Goal: Feedback & Contribution: Leave review/rating

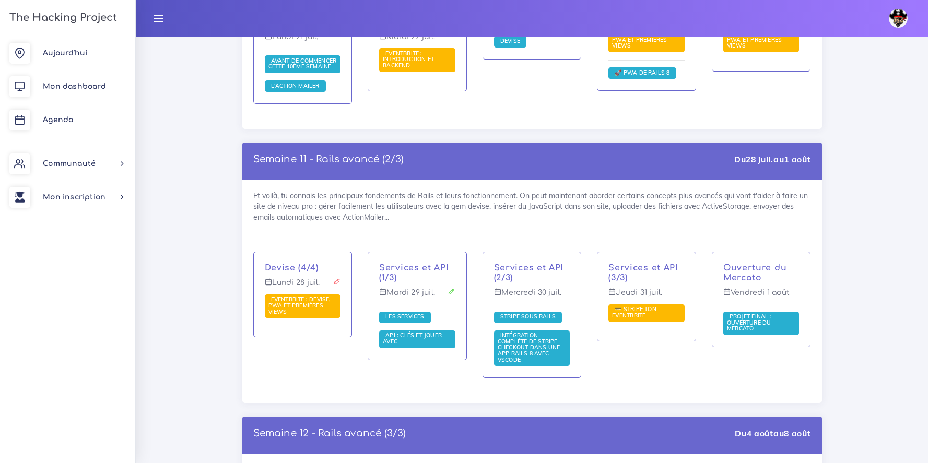
scroll to position [4576, 0]
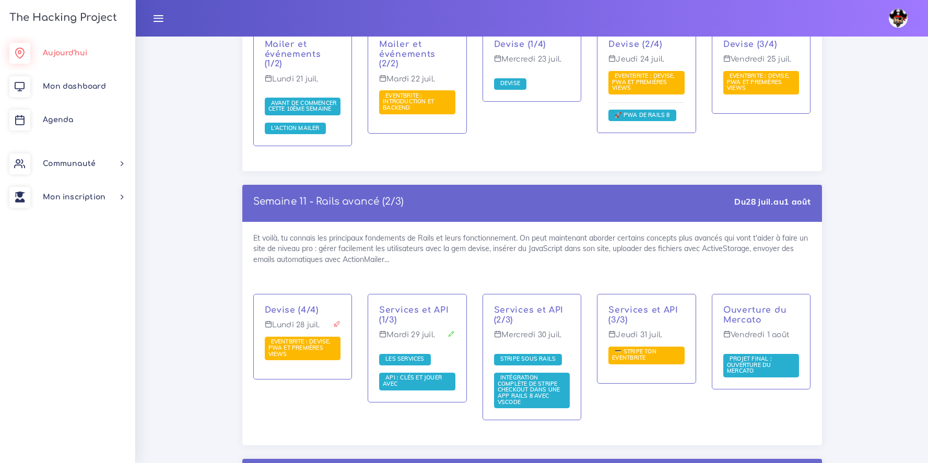
click at [71, 46] on link "Aujourd'hui" at bounding box center [67, 53] width 135 height 33
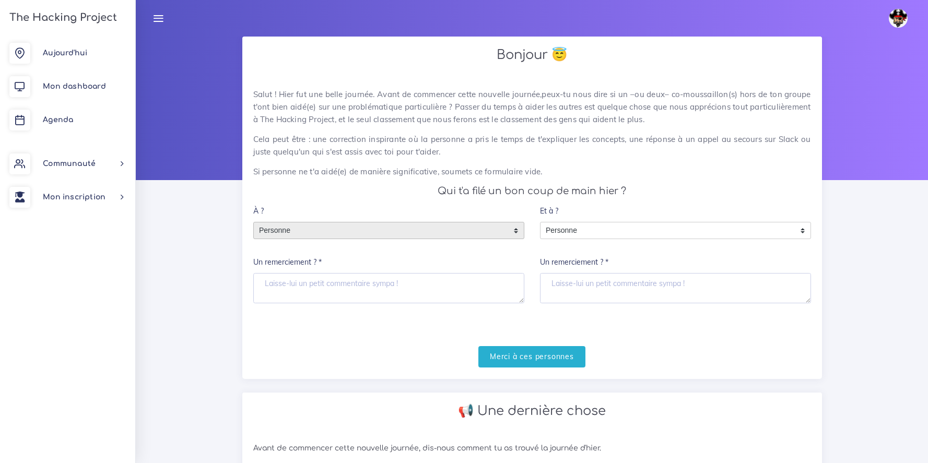
click at [456, 234] on span "Personne" at bounding box center [381, 230] width 254 height 17
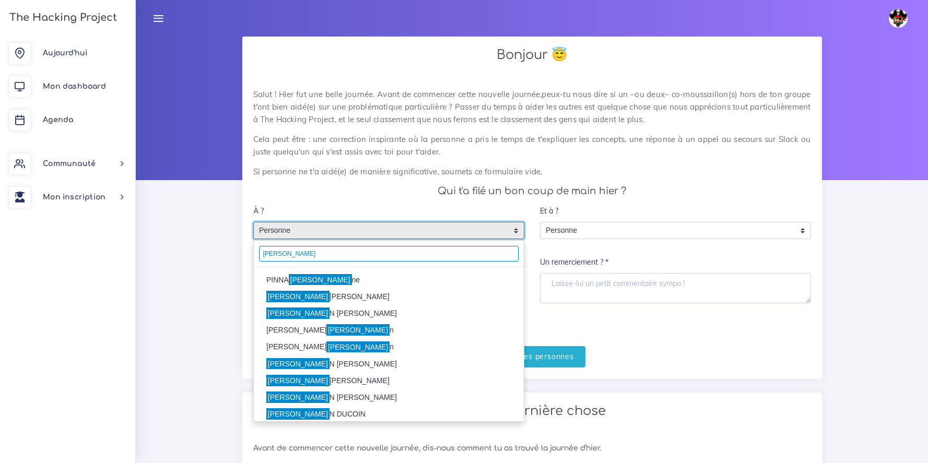
type input "Marti"
click at [267, 281] on li "PINNA Marti ne" at bounding box center [389, 279] width 270 height 17
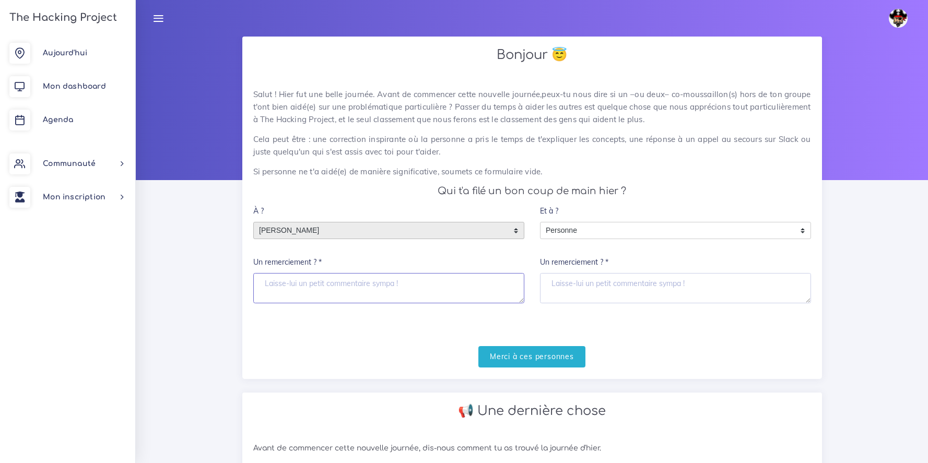
click at [279, 282] on textarea "Un remerciement ? *" at bounding box center [388, 288] width 271 height 30
type textarea "Fotochatons, fotochatons et... Fotochatons ^^"
click at [542, 357] on input "Merci à ces personnes" at bounding box center [531, 356] width 107 height 21
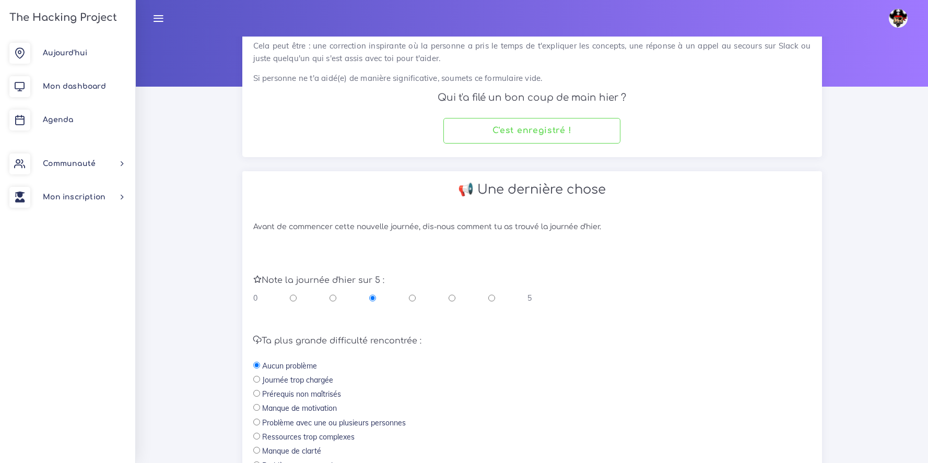
click at [491, 297] on input "radio" at bounding box center [491, 298] width 7 height 10
radio input "true"
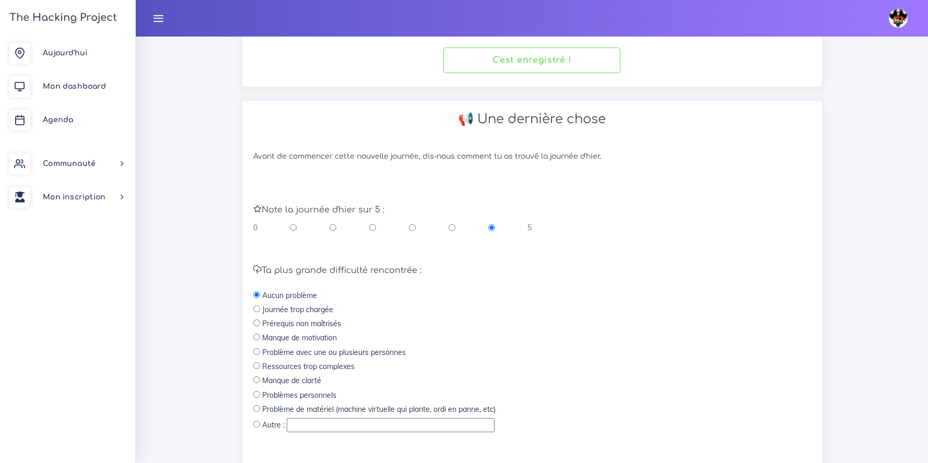
scroll to position [234, 0]
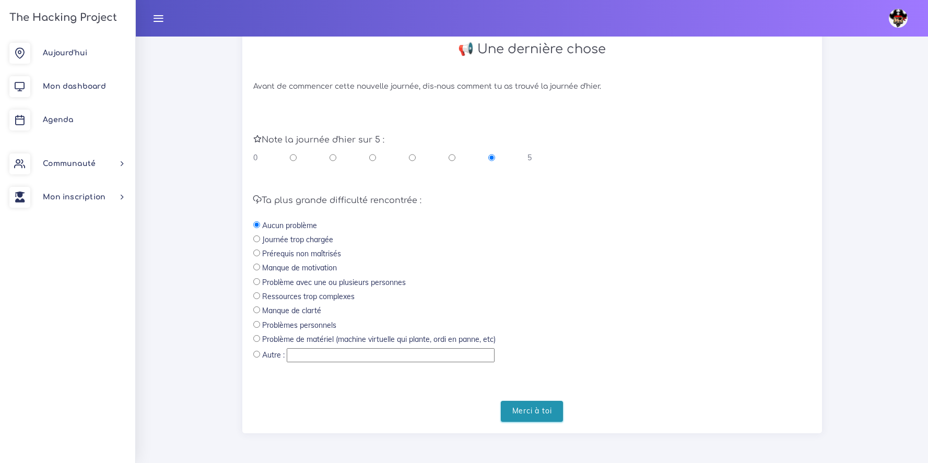
click at [525, 407] on input "Merci à toi" at bounding box center [532, 411] width 63 height 21
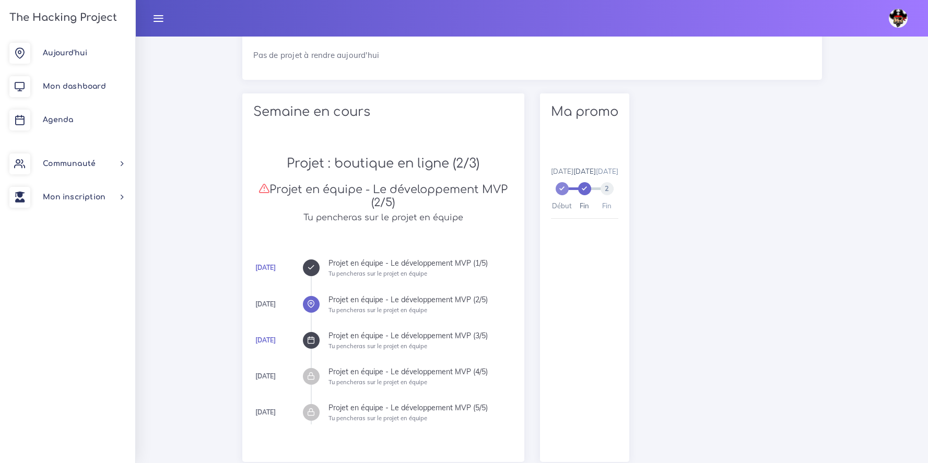
scroll to position [305, 0]
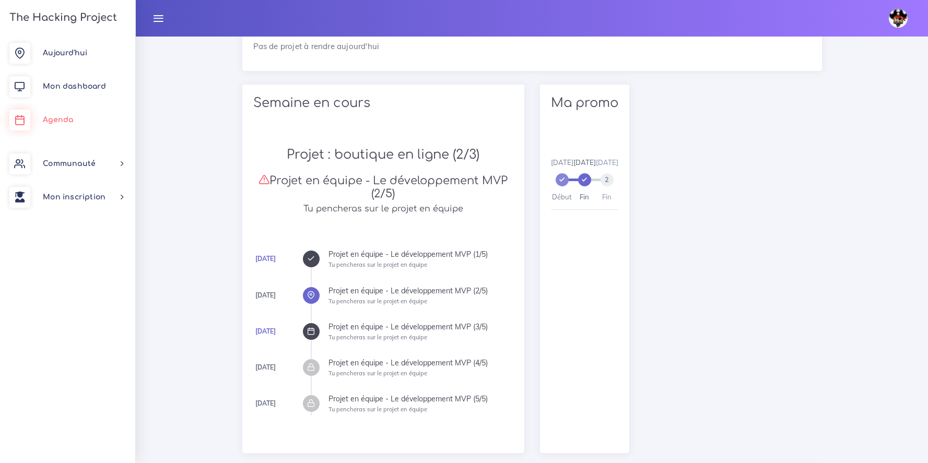
click at [61, 114] on link "Agenda" at bounding box center [67, 119] width 135 height 33
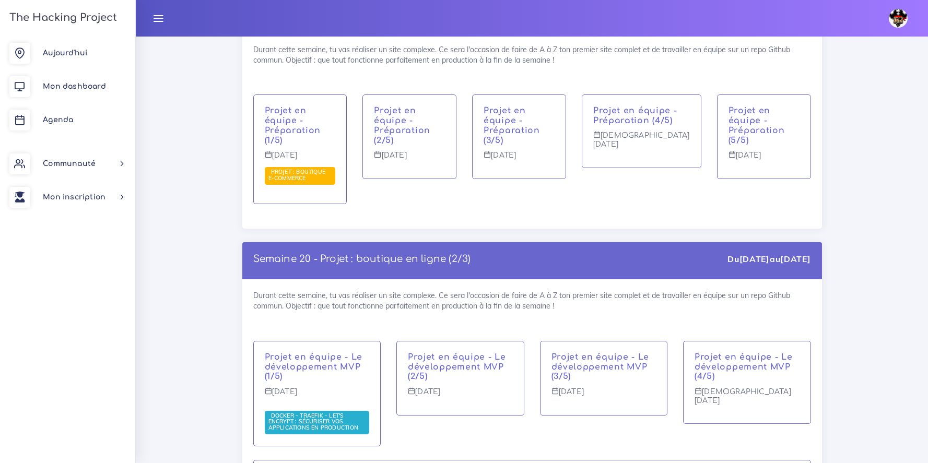
scroll to position [6834, 0]
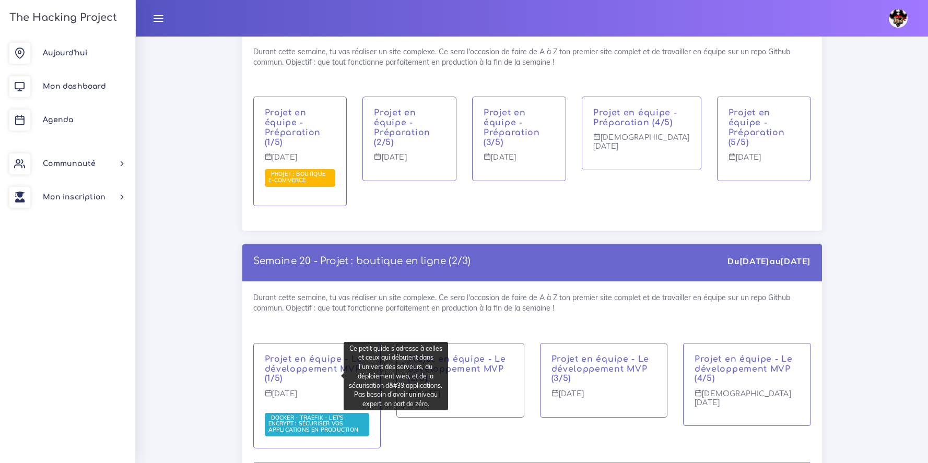
click at [293, 414] on span "Docker - Traefik - Let's Encrypt : sécuriser vos applications en production" at bounding box center [314, 423] width 92 height 19
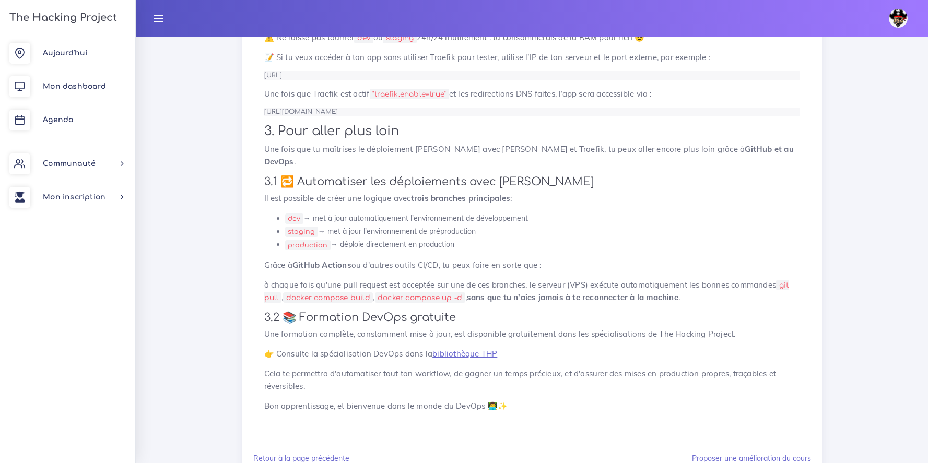
scroll to position [3244, 0]
